Goal: Task Accomplishment & Management: Manage account settings

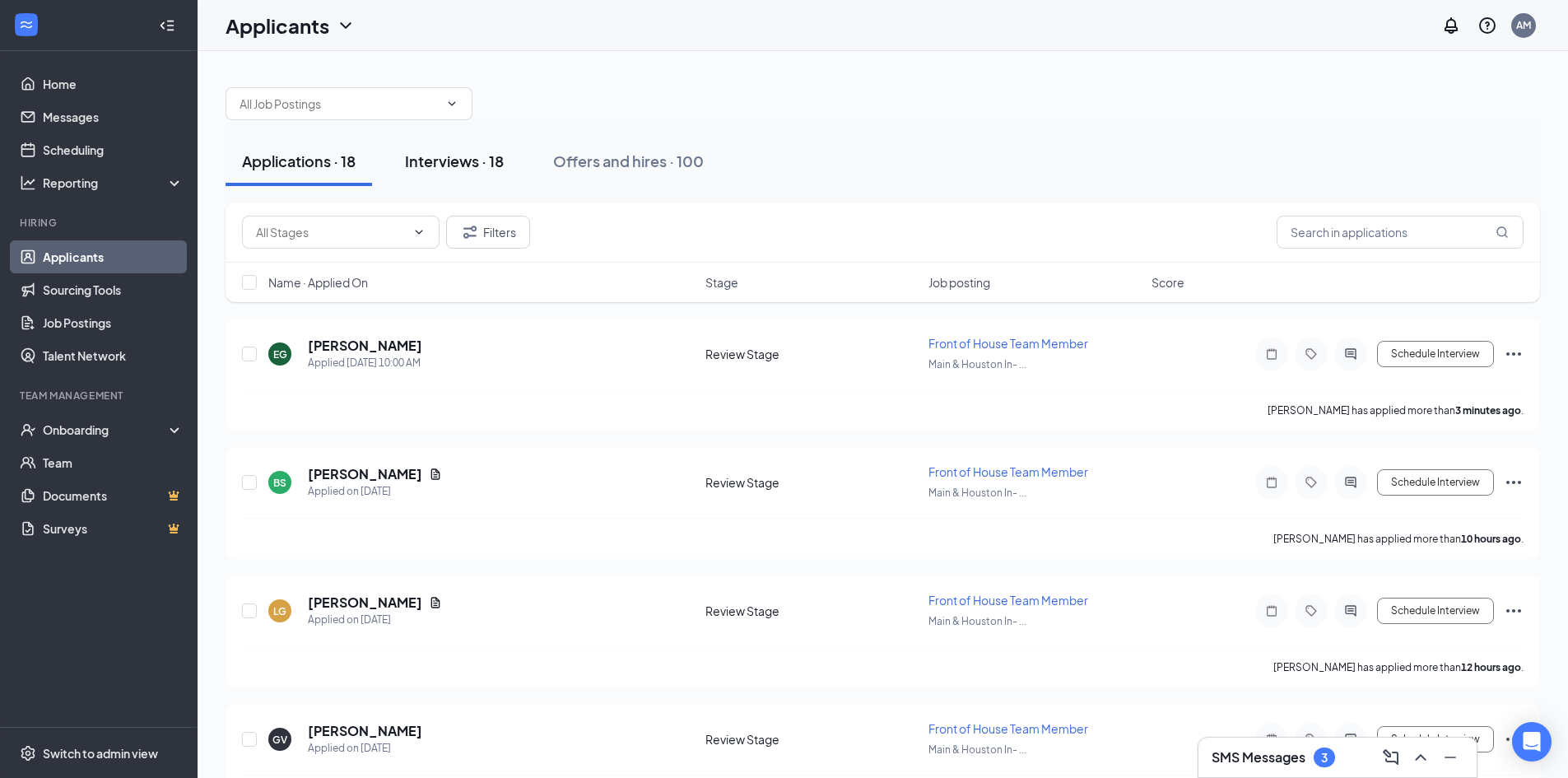
click at [449, 164] on div "Interviews · 18" at bounding box center [454, 160] width 99 height 20
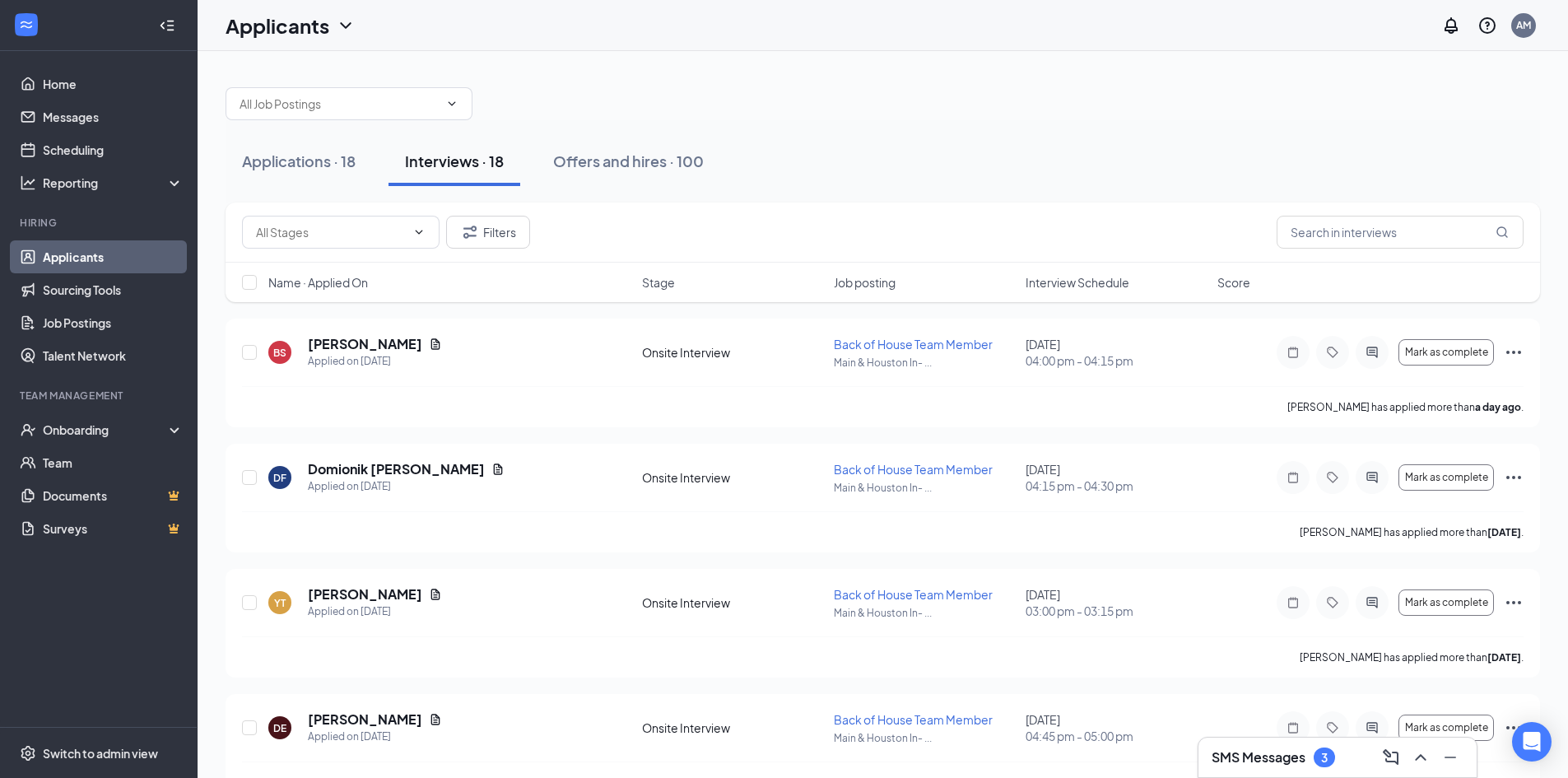
click at [1273, 759] on h3 "SMS Messages" at bounding box center [1258, 758] width 93 height 18
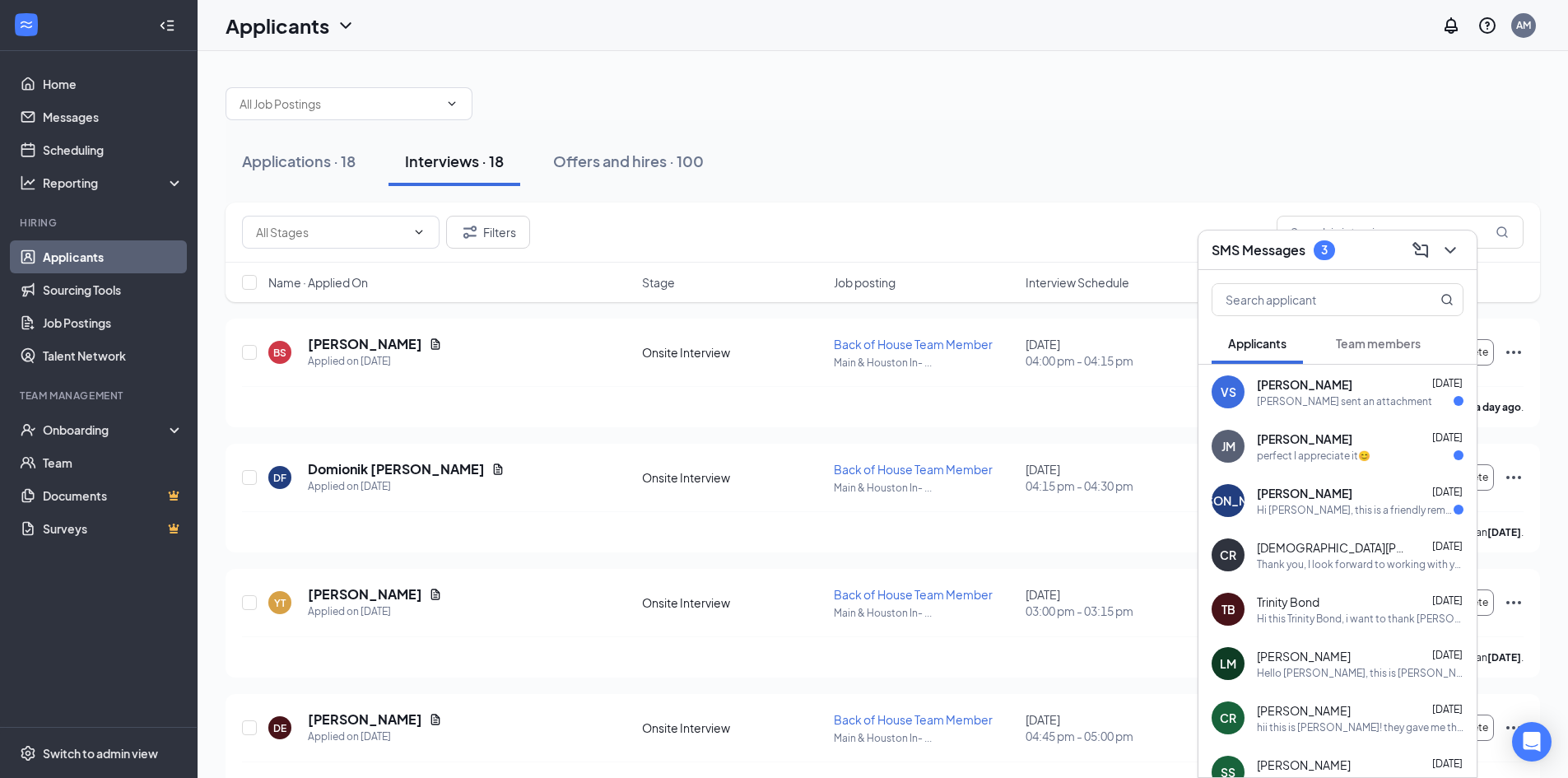
click at [1338, 511] on div "Hi [PERSON_NAME], this is a friendly reminder. Your interview with [DEMOGRAPHIC…" at bounding box center [1355, 510] width 197 height 14
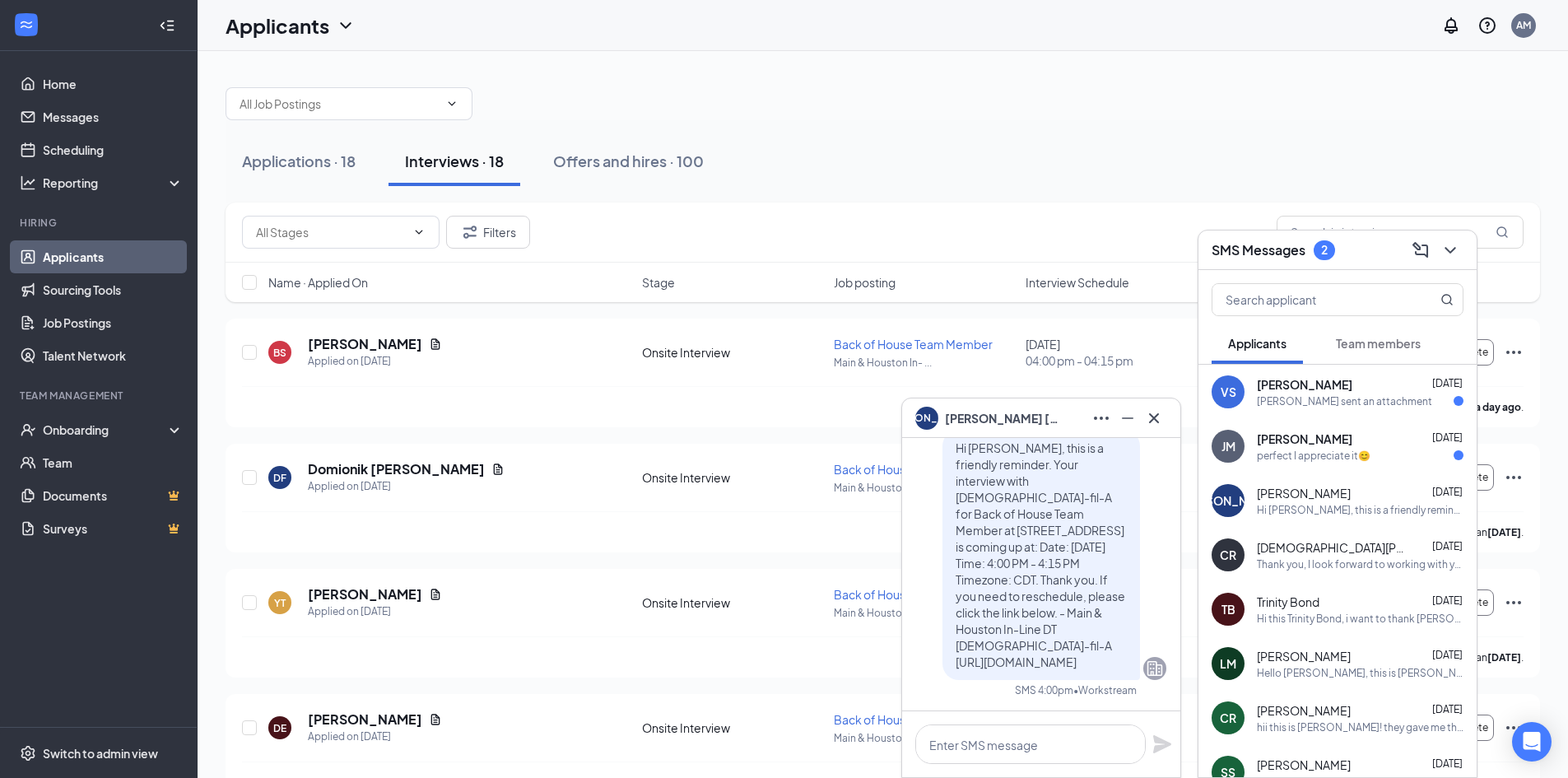
click at [1333, 454] on div "perfect I appreciate it😊" at bounding box center [1314, 456] width 114 height 14
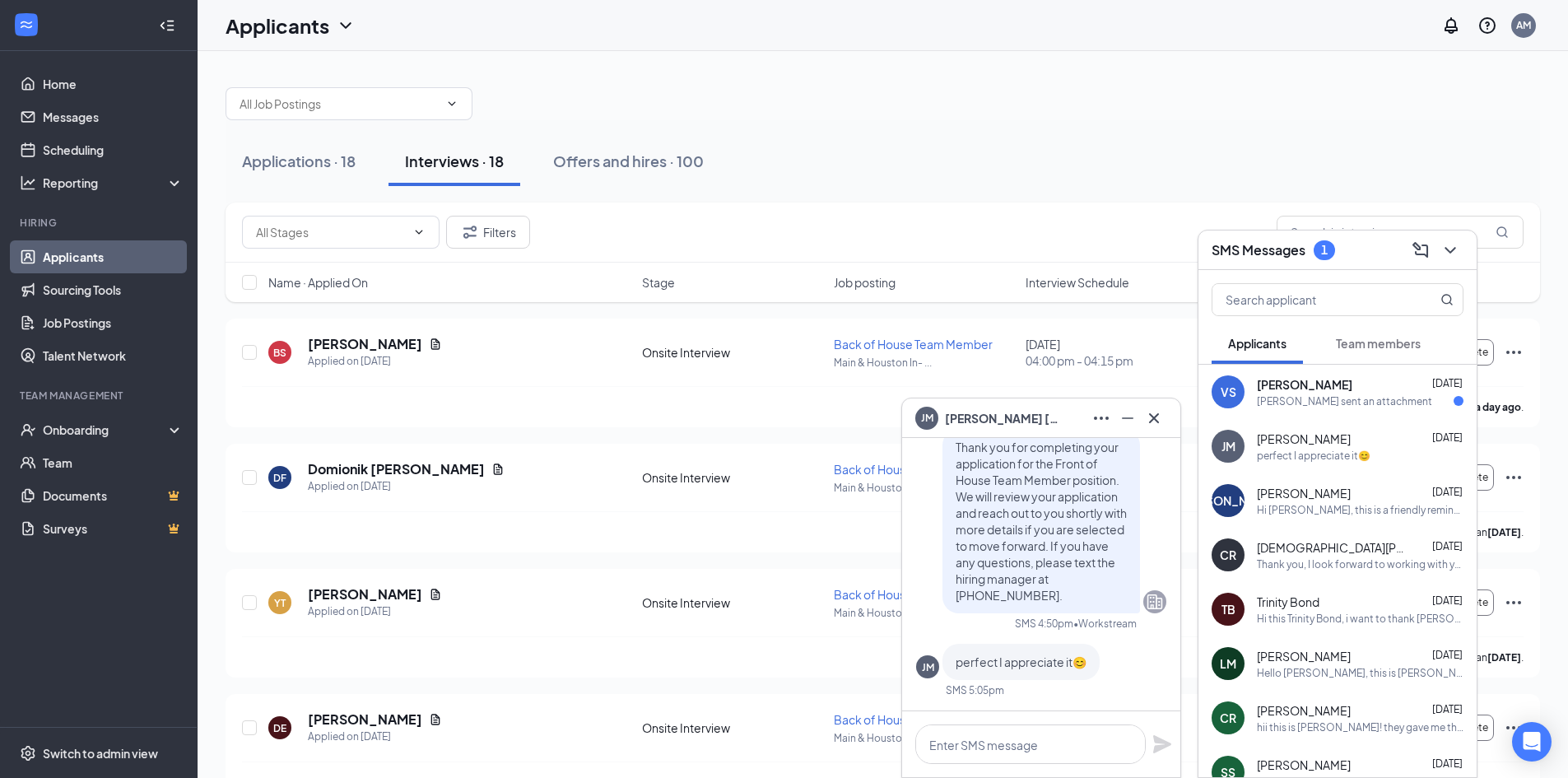
click at [1296, 391] on span "[PERSON_NAME]" at bounding box center [1305, 385] width 95 height 17
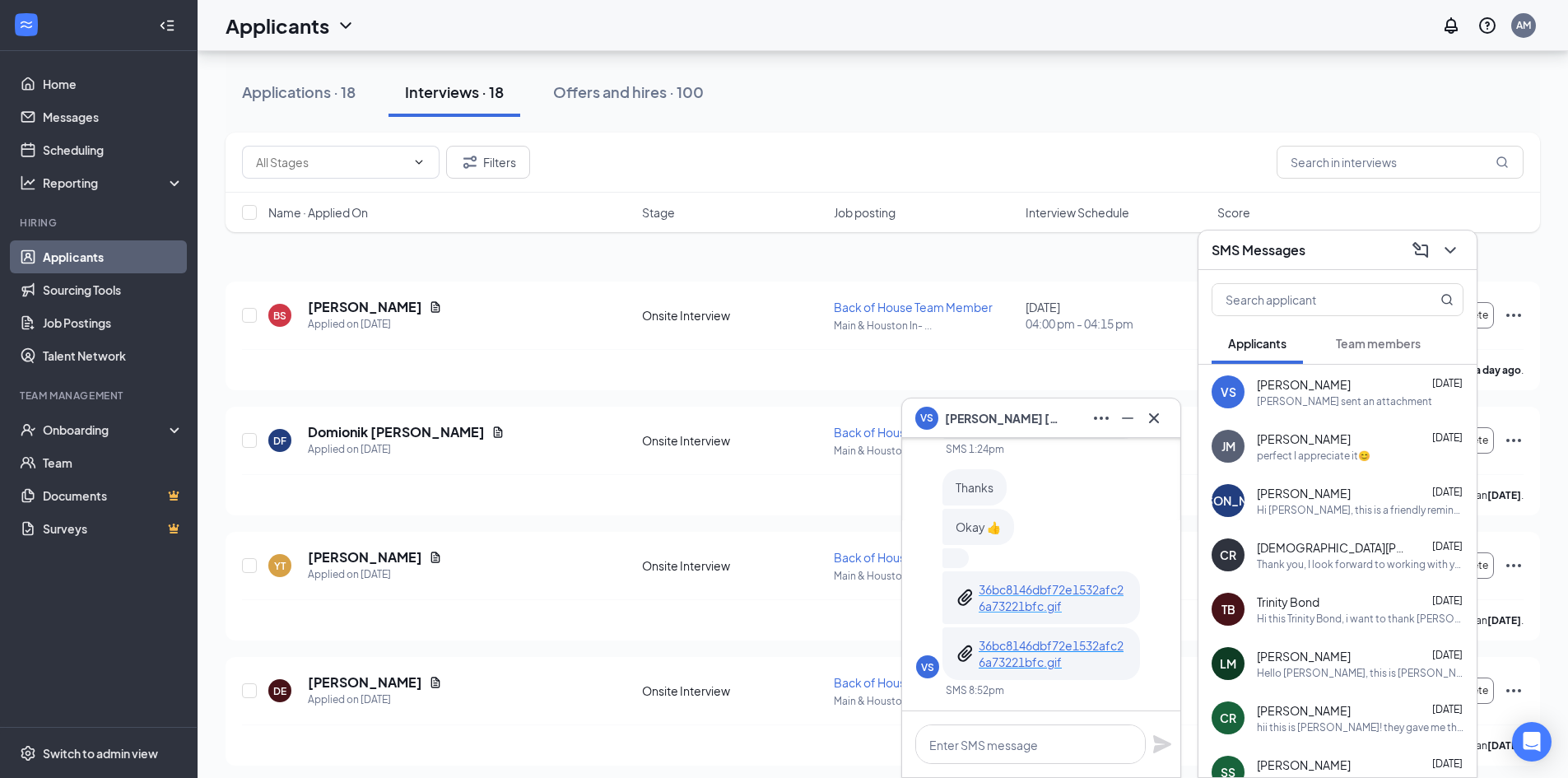
scroll to position [83, 0]
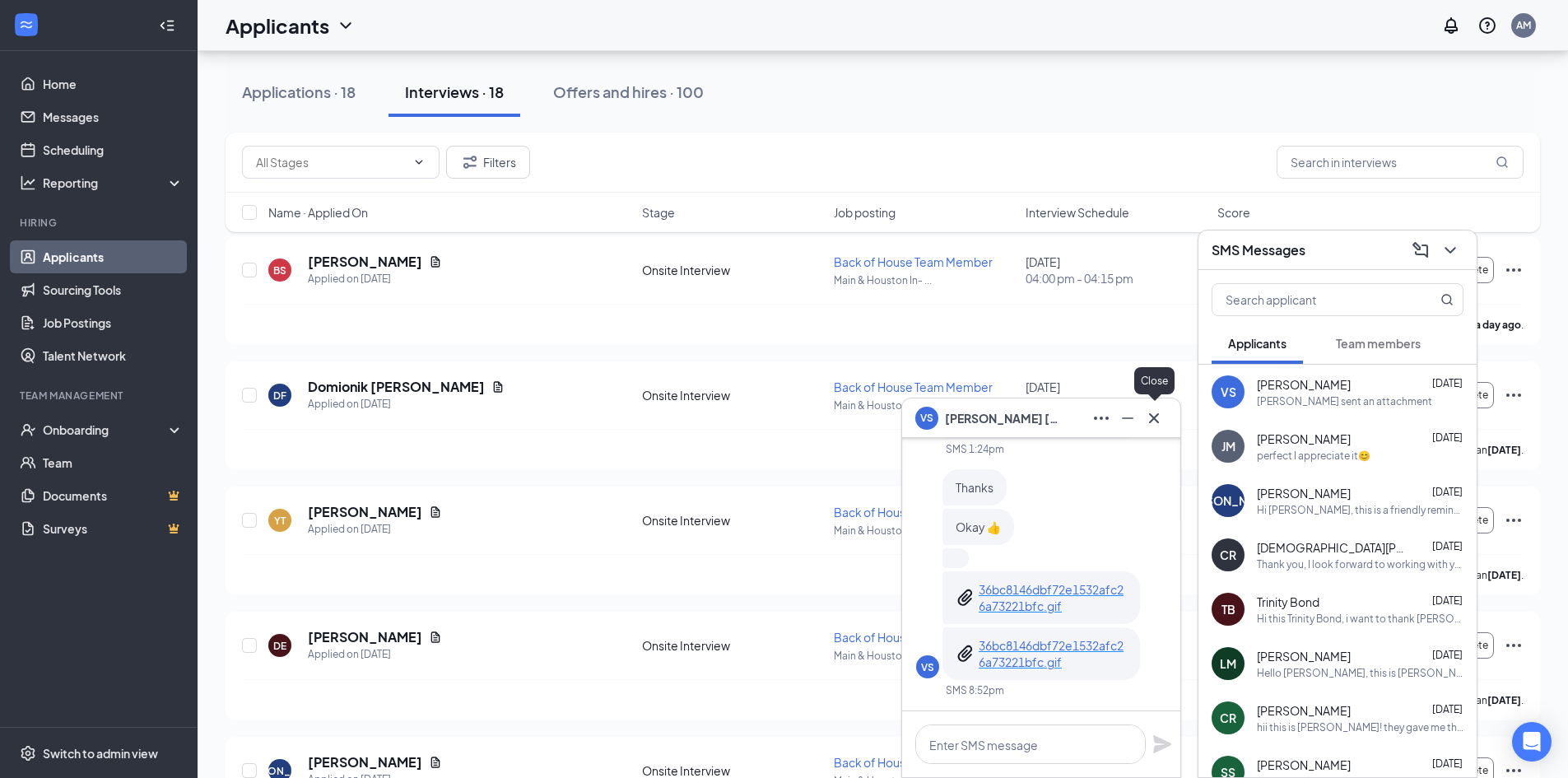
click at [1159, 425] on icon "Cross" at bounding box center [1154, 418] width 20 height 20
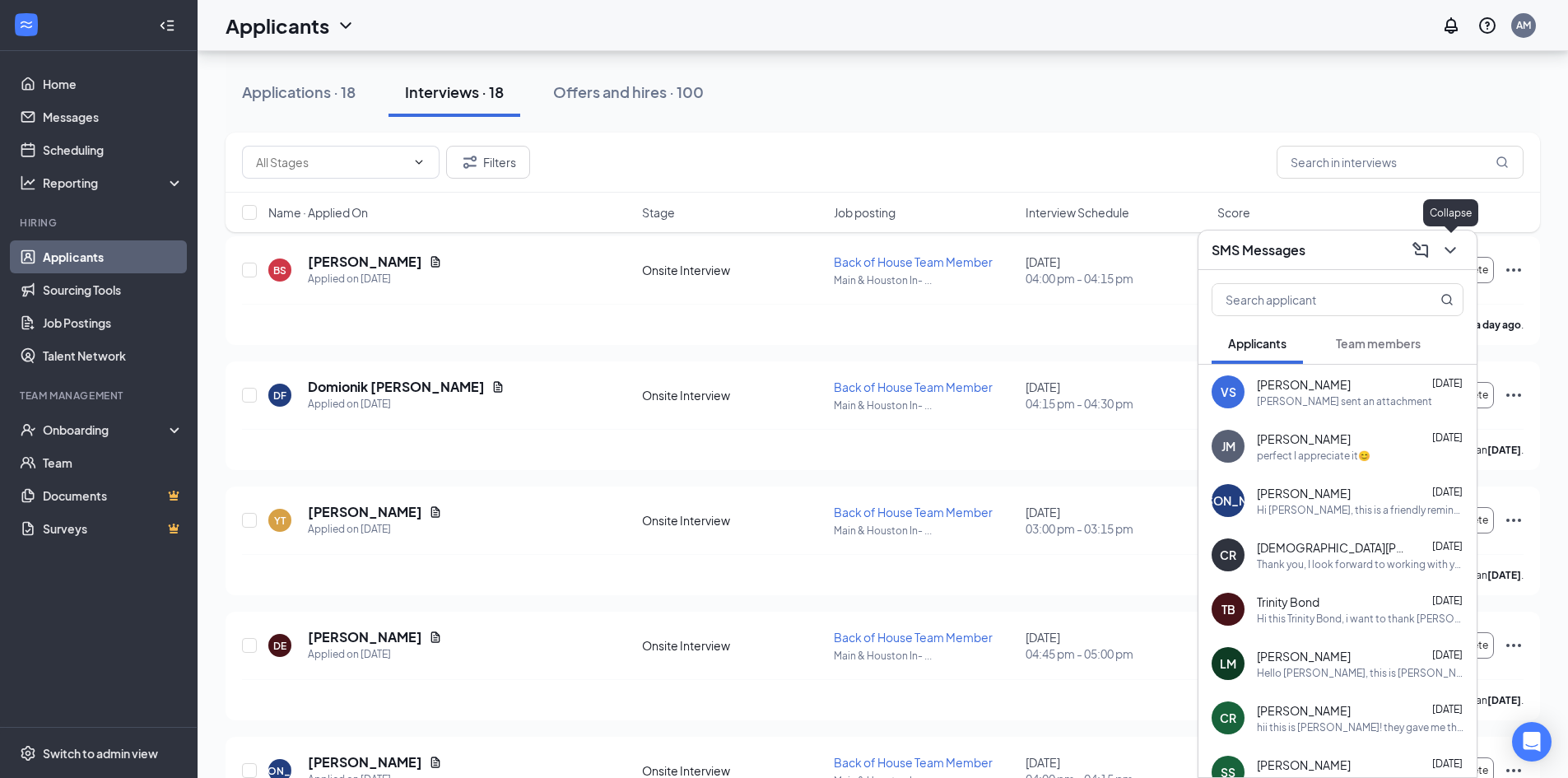
click at [1458, 255] on icon "ChevronDown" at bounding box center [1451, 250] width 20 height 20
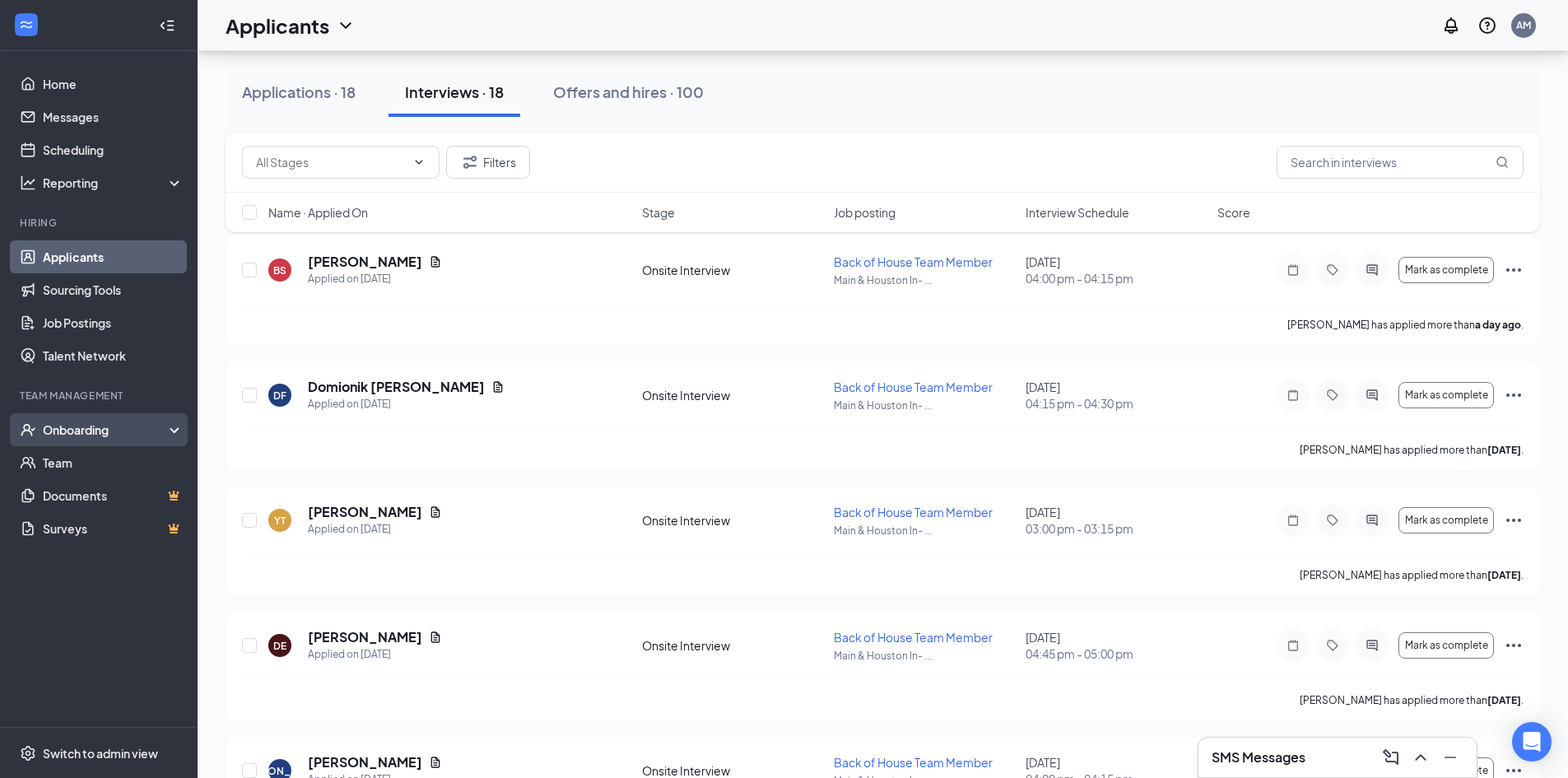
click at [76, 433] on div "Onboarding" at bounding box center [106, 430] width 126 height 17
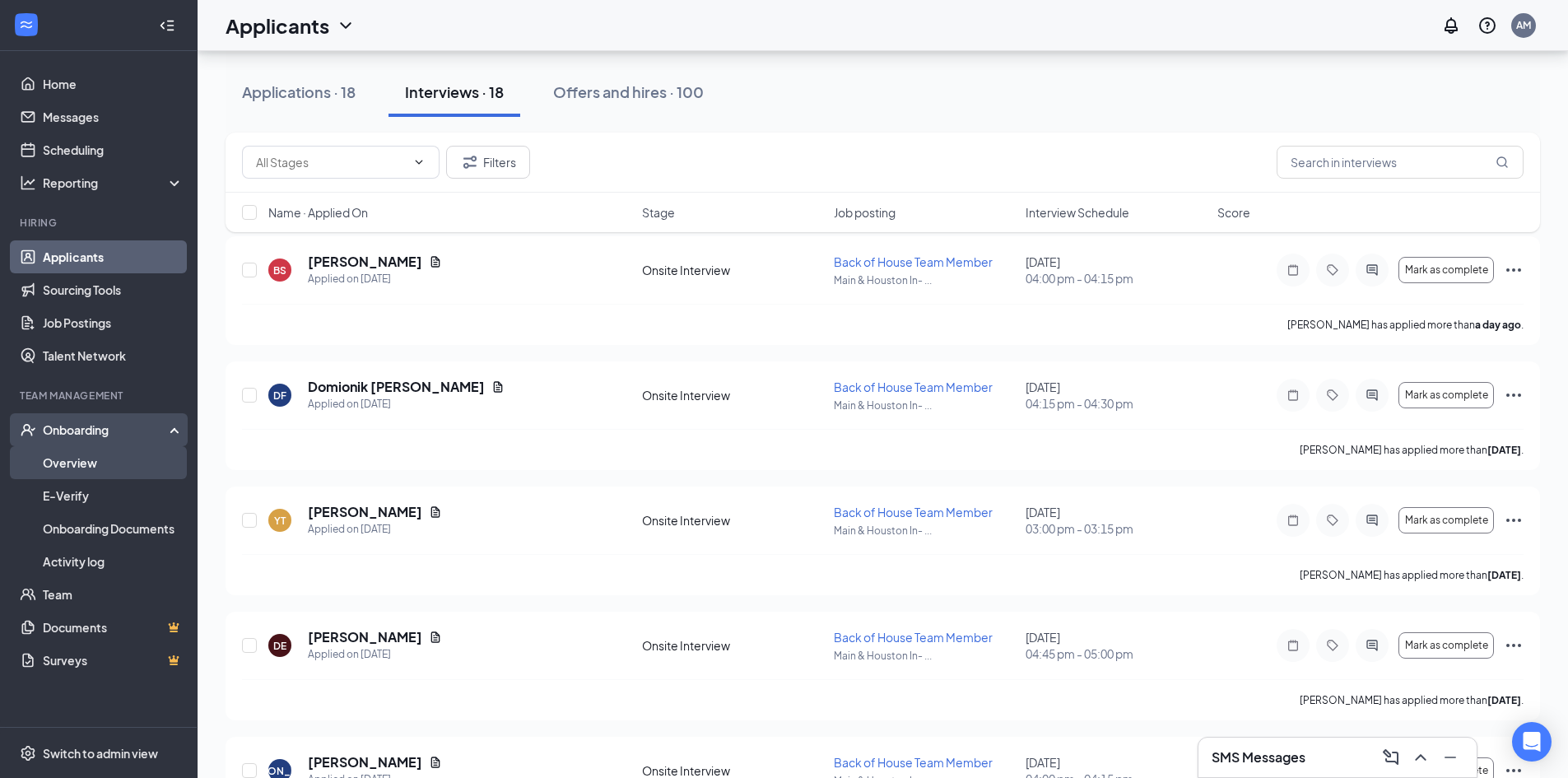
click at [71, 466] on link "Overview" at bounding box center [113, 462] width 141 height 33
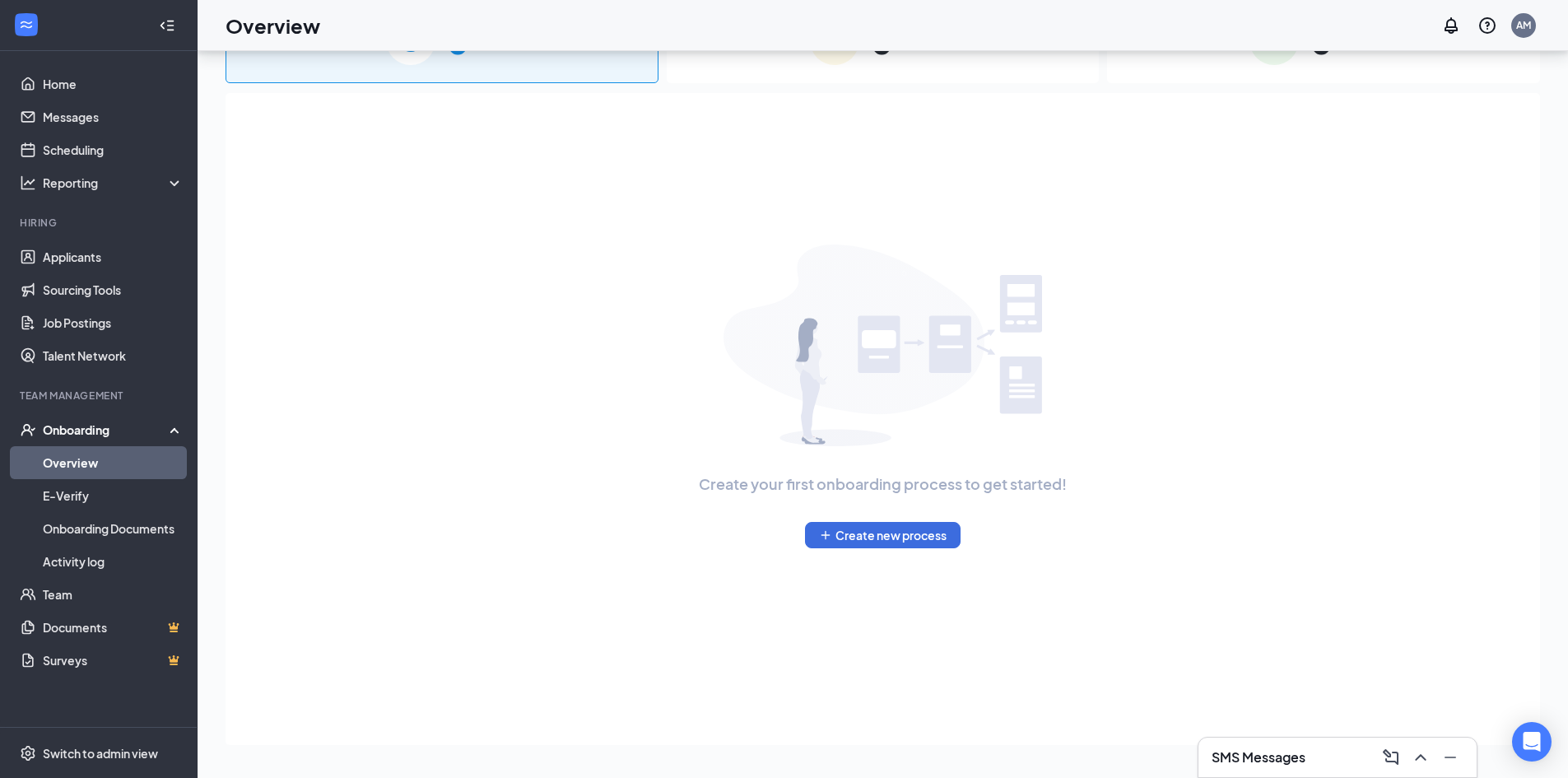
scroll to position [74, 0]
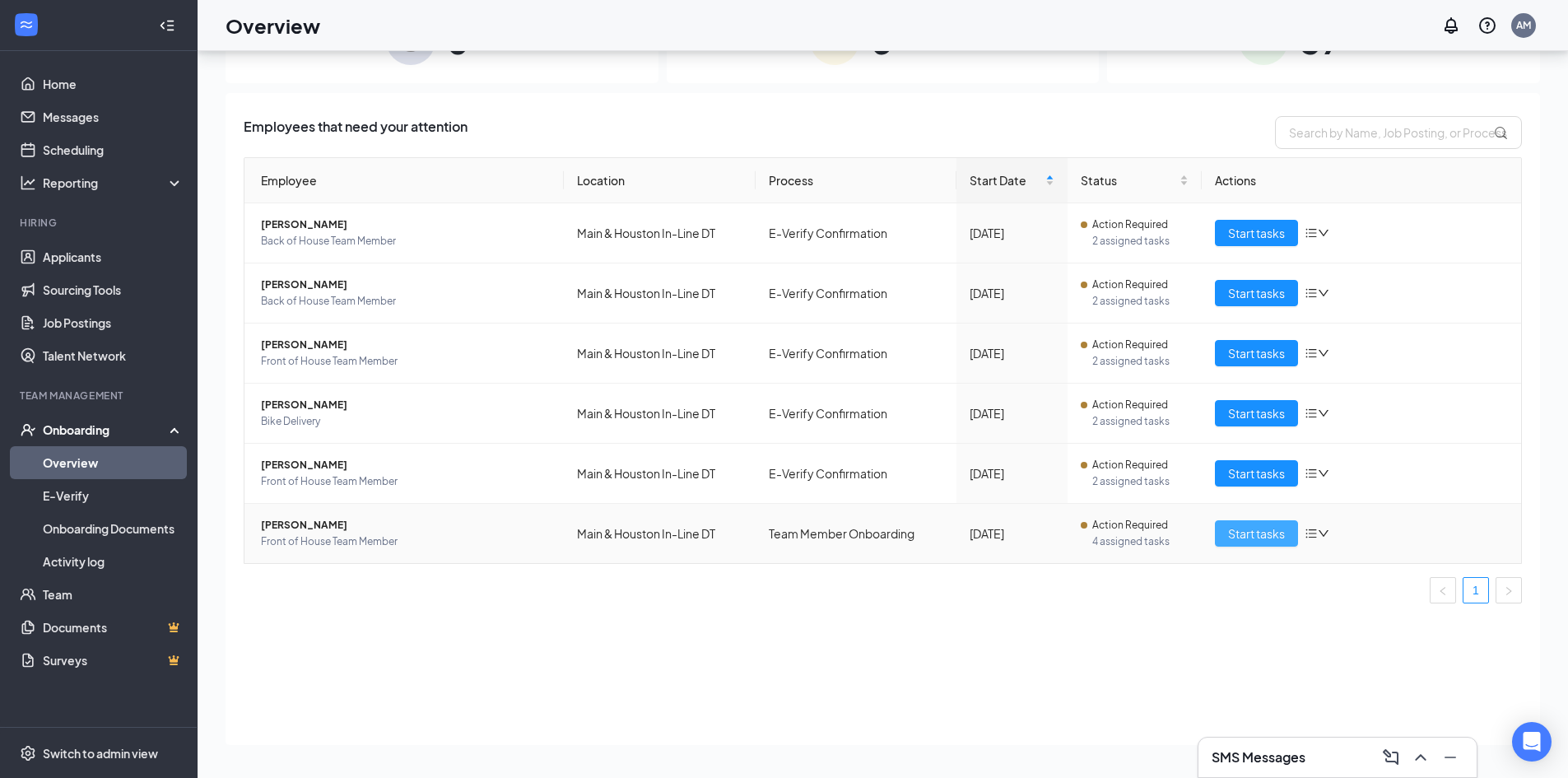
click at [1258, 533] on span "Start tasks" at bounding box center [1257, 533] width 57 height 18
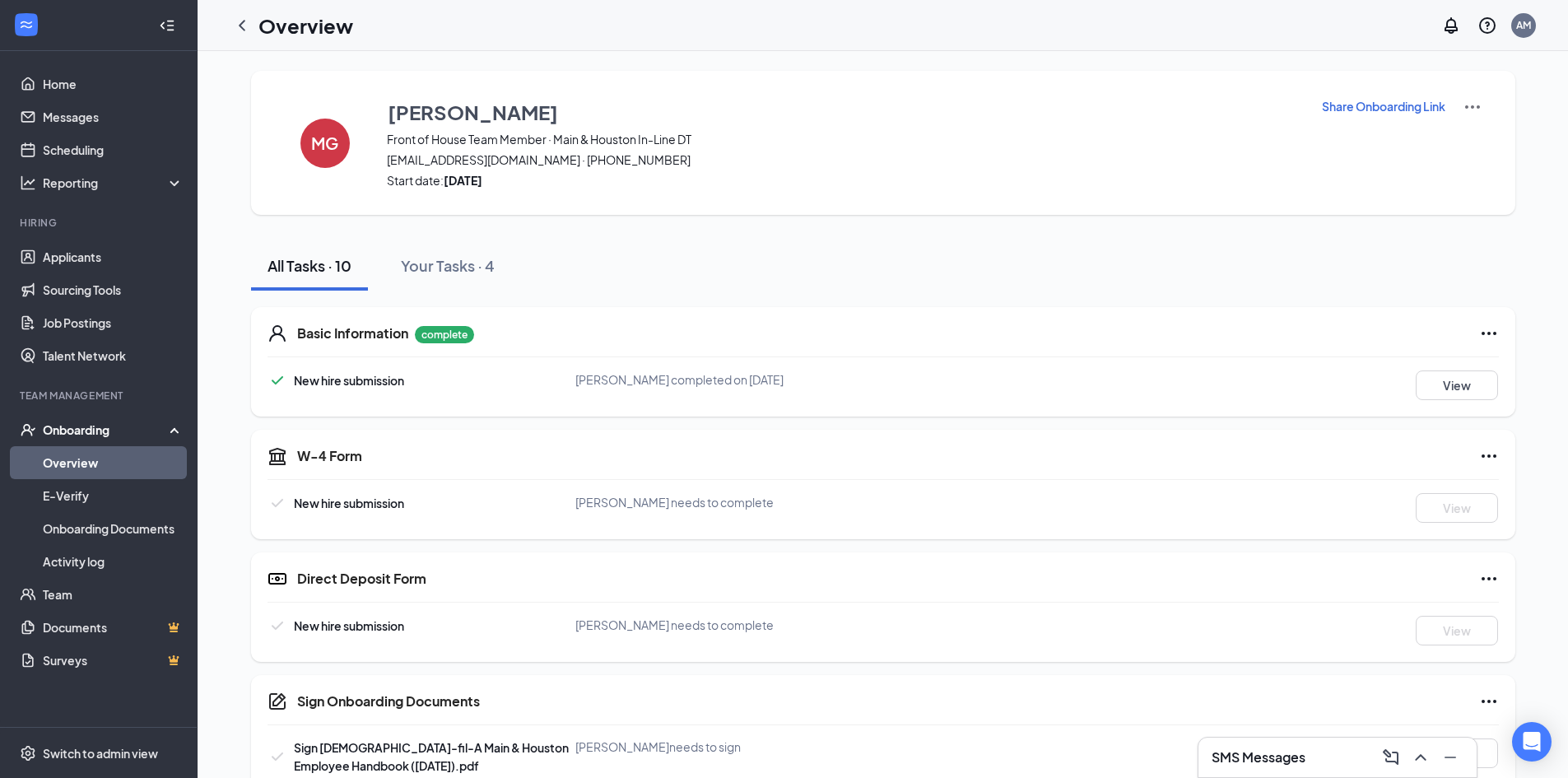
click at [1377, 102] on p "Share Onboarding Link" at bounding box center [1384, 106] width 124 height 17
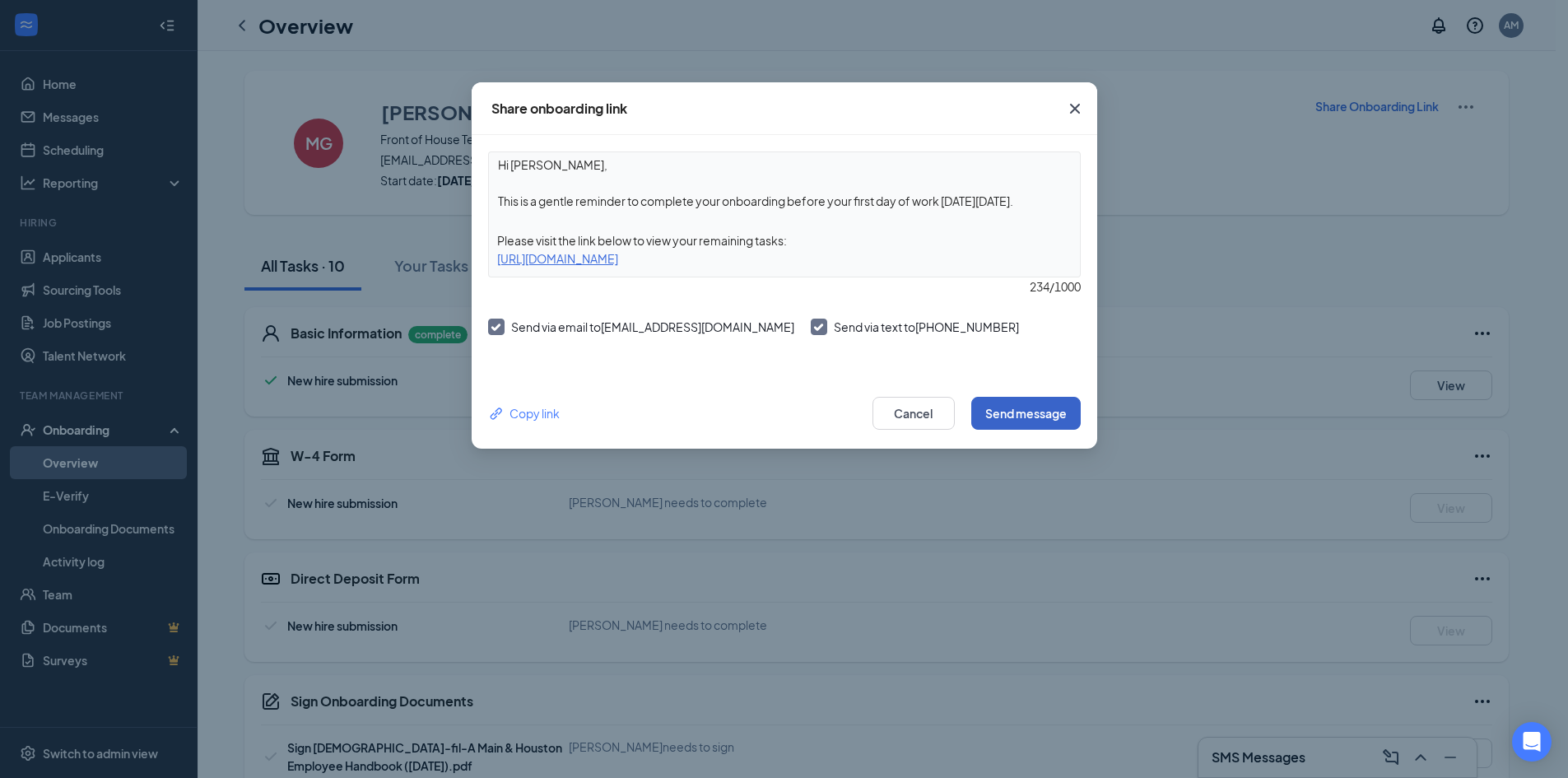
click at [1022, 410] on button "Send message" at bounding box center [1026, 413] width 109 height 33
